Goal: Task Accomplishment & Management: Manage account settings

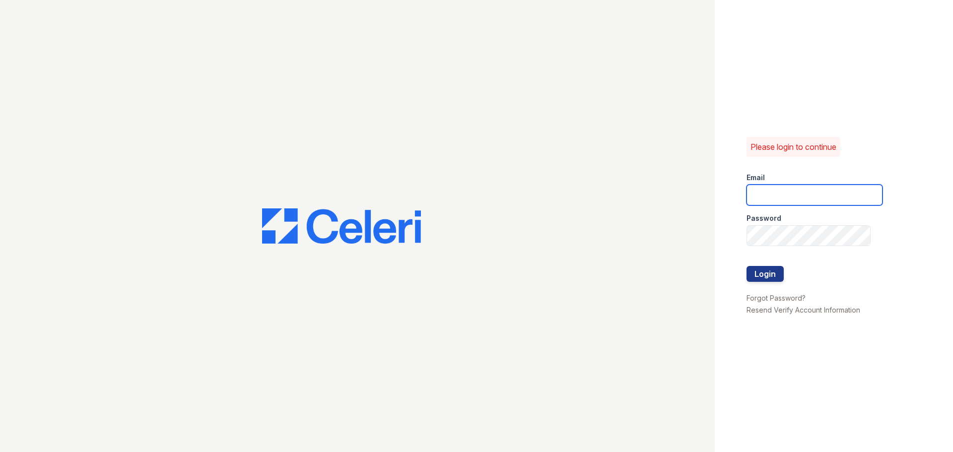
click at [842, 193] on input "email" at bounding box center [815, 195] width 136 height 21
type input "[EMAIL_ADDRESS][DOMAIN_NAME]"
click at [761, 271] on button "Login" at bounding box center [765, 274] width 37 height 16
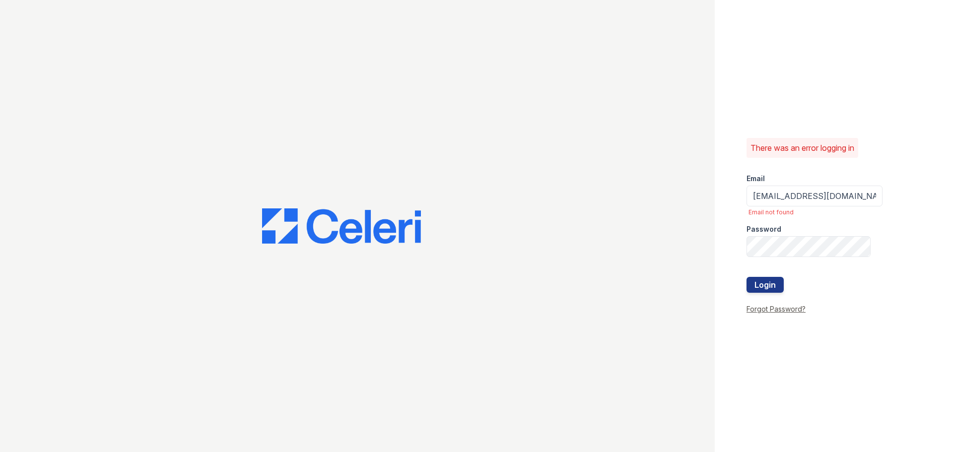
click at [776, 307] on link "Forgot Password?" at bounding box center [776, 309] width 59 height 8
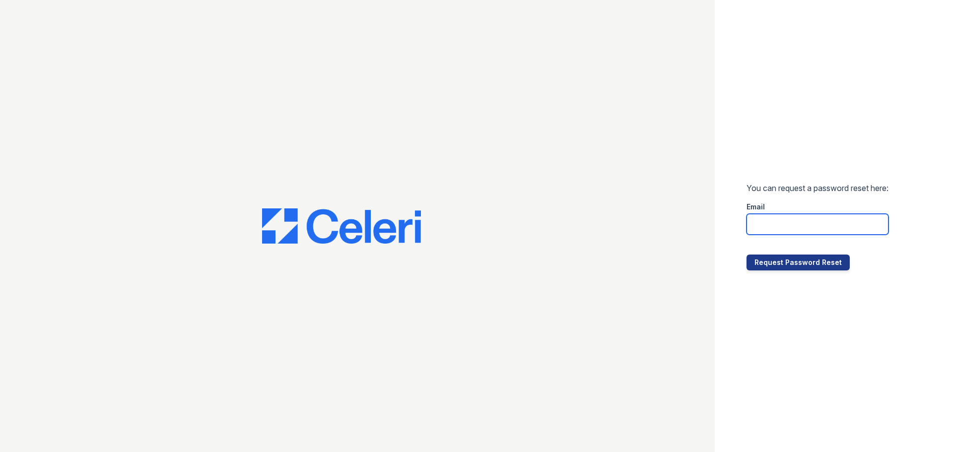
click at [821, 223] on input "email" at bounding box center [818, 224] width 142 height 21
type input "[EMAIL_ADDRESS][DOMAIN_NAME]"
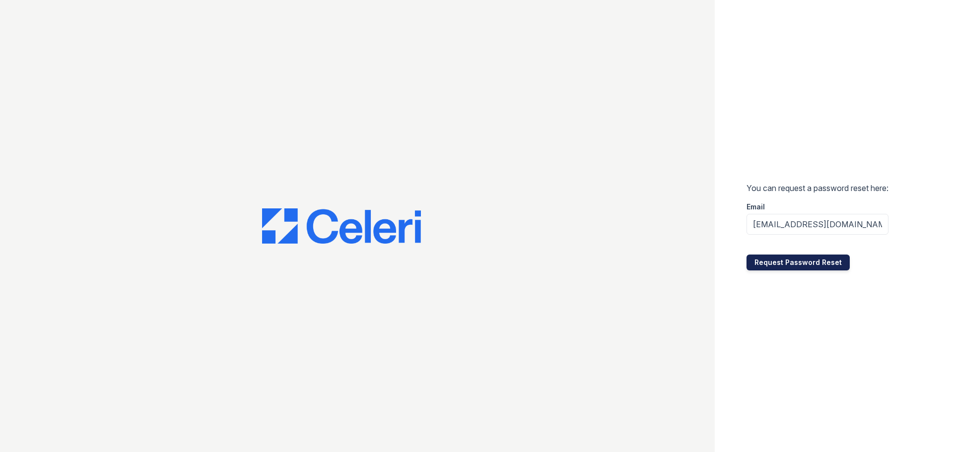
click at [810, 266] on button "Request Password Reset" at bounding box center [798, 263] width 103 height 16
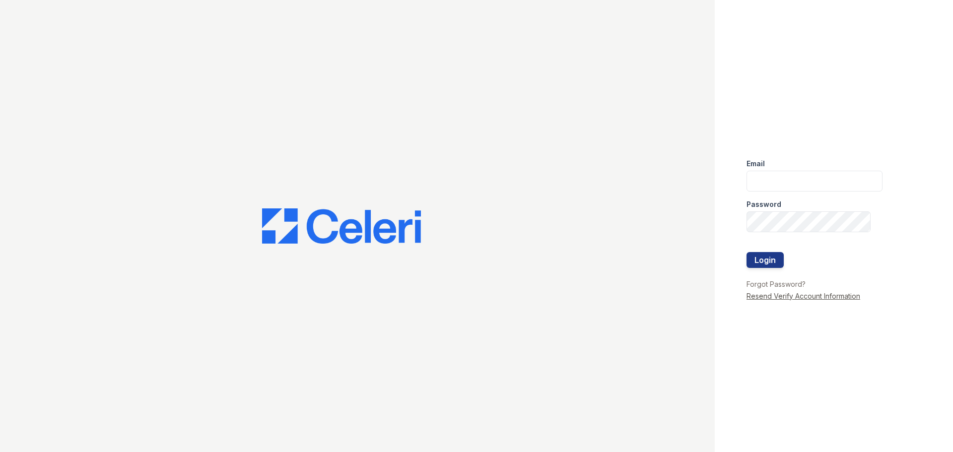
click at [820, 295] on link "Resend Verify Account Information" at bounding box center [804, 296] width 114 height 8
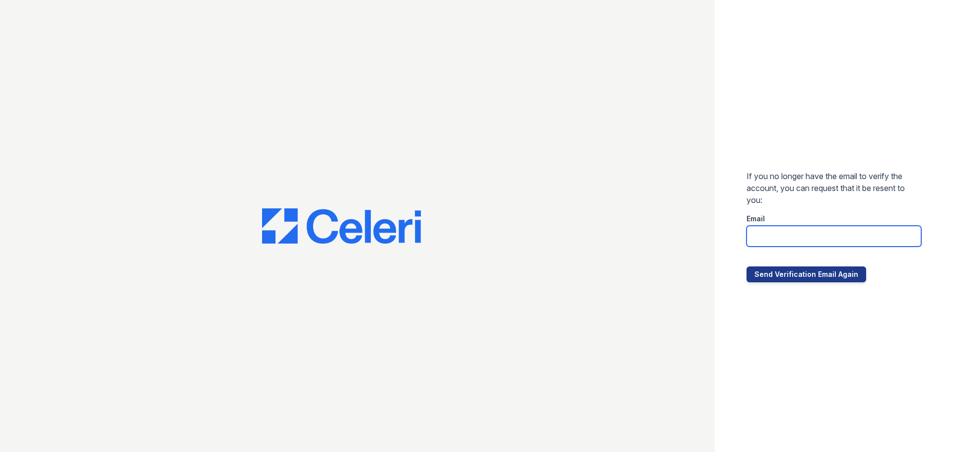
click at [785, 238] on input "email" at bounding box center [834, 236] width 175 height 21
type input "[EMAIL_ADDRESS][DOMAIN_NAME]"
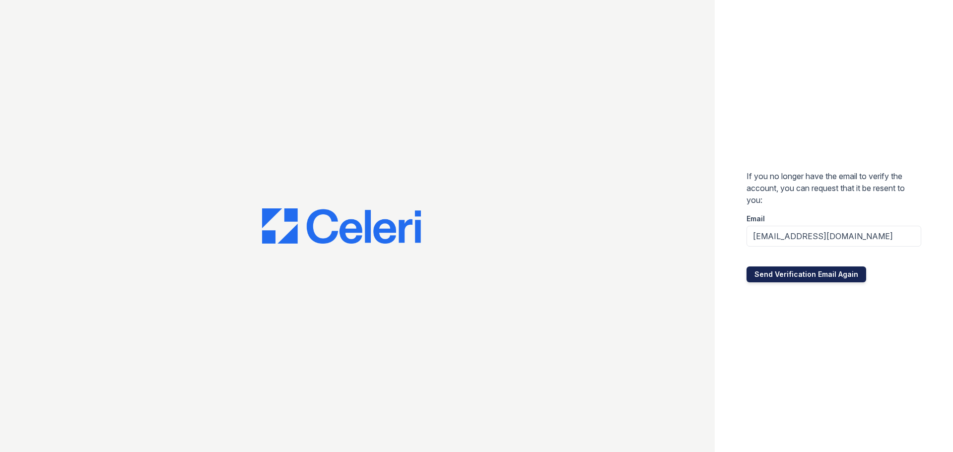
click at [809, 277] on button "Send Verification Email Again" at bounding box center [807, 275] width 120 height 16
